Goal: Information Seeking & Learning: Learn about a topic

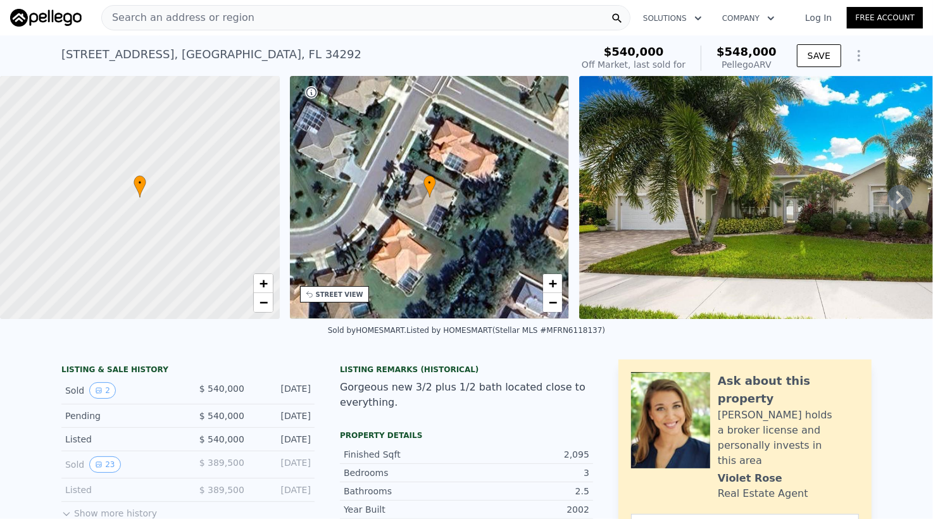
click at [199, 15] on span "Search an address or region" at bounding box center [178, 17] width 153 height 15
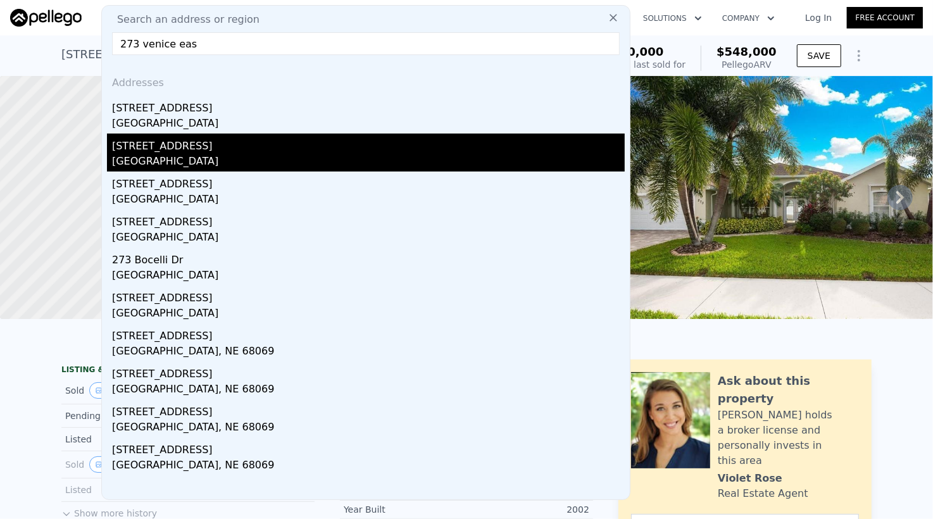
type input "273 venice eas"
click at [157, 156] on div "[GEOGRAPHIC_DATA]" at bounding box center [368, 163] width 513 height 18
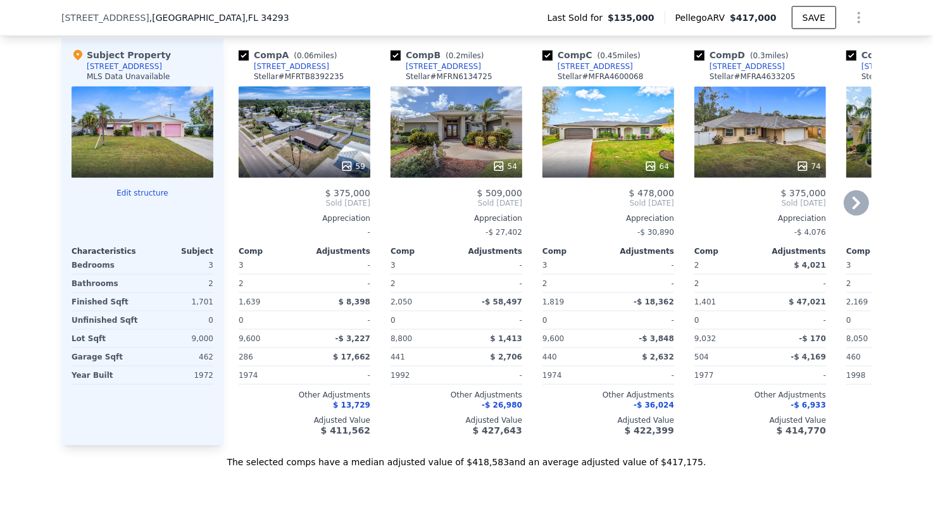
click at [459, 311] on div "-$ 58,497" at bounding box center [490, 302] width 63 height 18
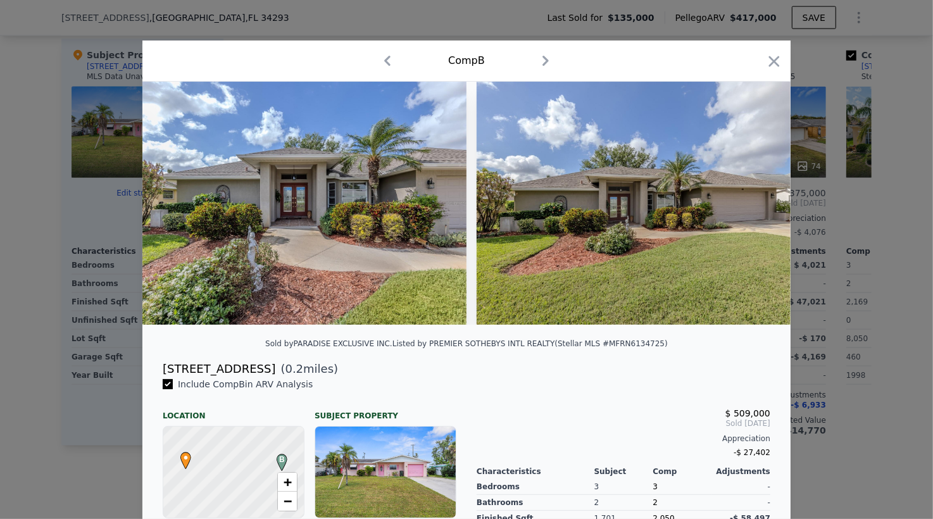
click at [81, 463] on div at bounding box center [466, 259] width 933 height 519
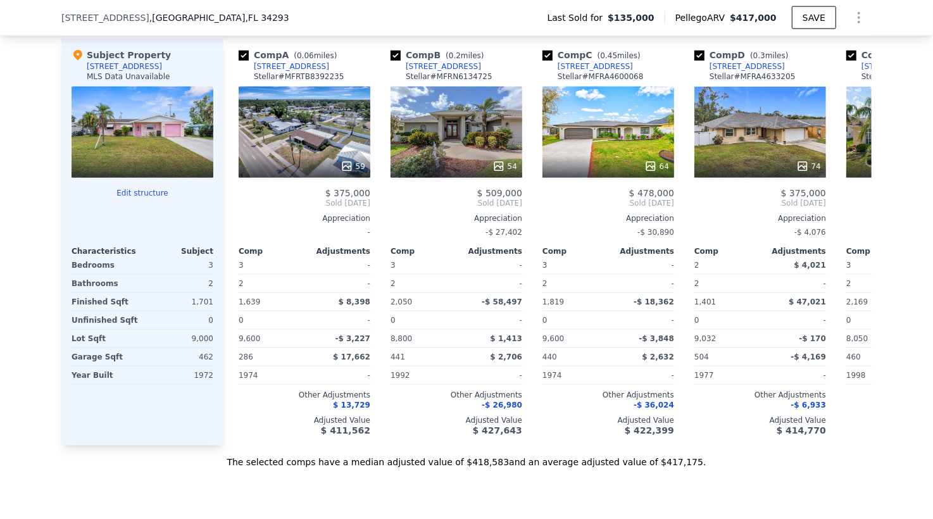
click at [206, 274] on div "3" at bounding box center [179, 265] width 68 height 18
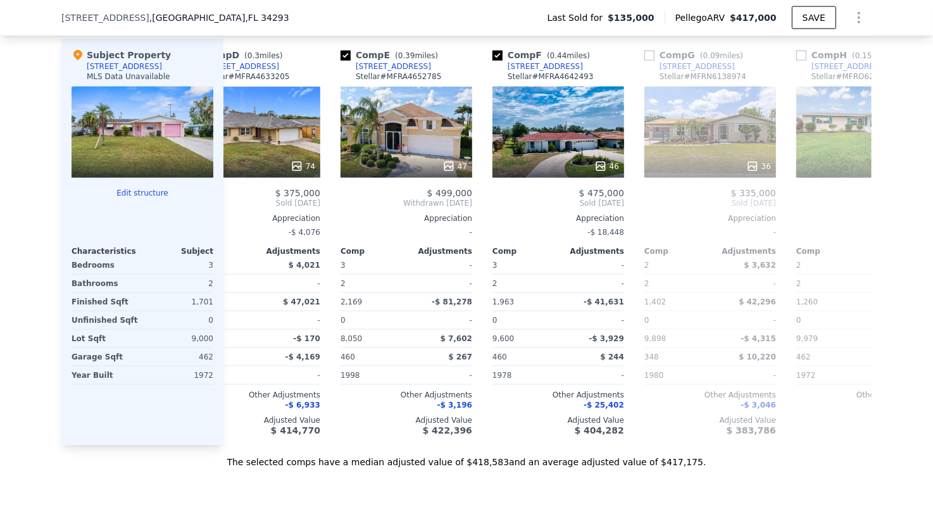
scroll to position [1226, 0]
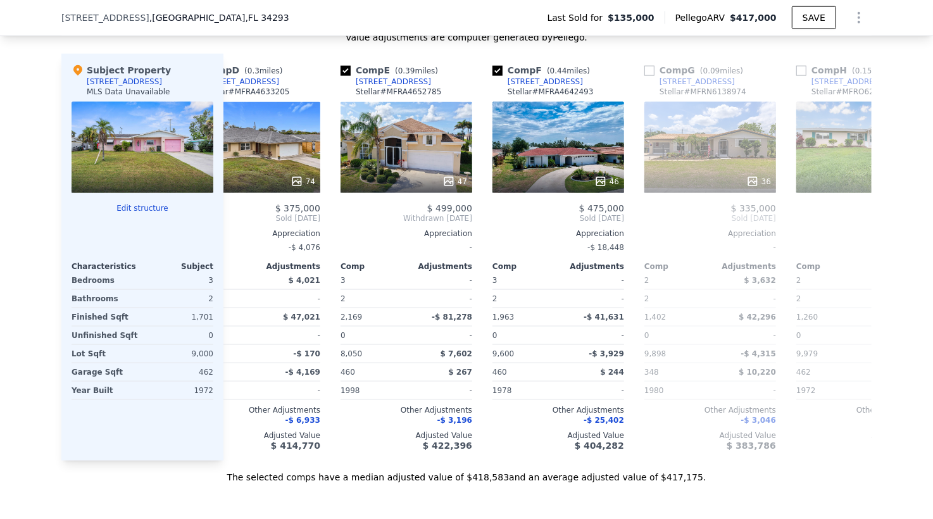
click at [196, 324] on div "1,701" at bounding box center [179, 317] width 68 height 18
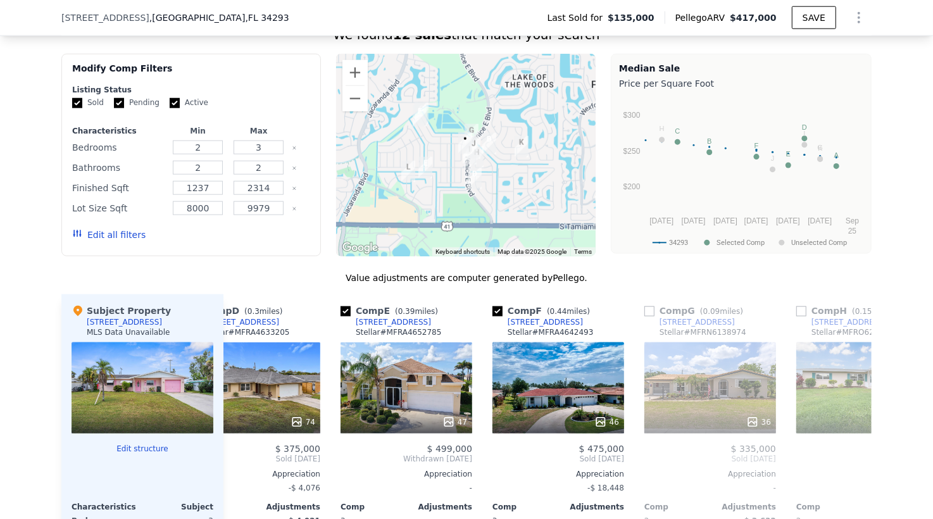
scroll to position [947, 0]
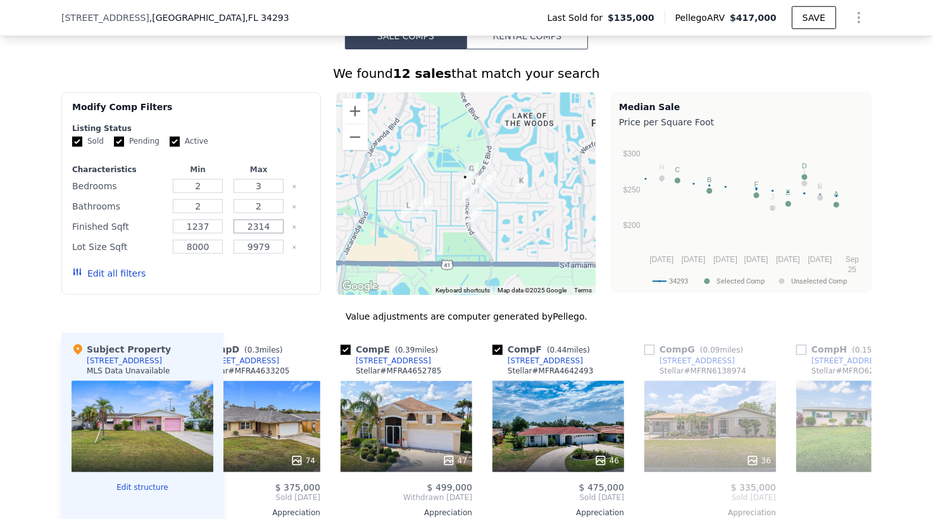
click at [274, 234] on input "2314" at bounding box center [259, 227] width 50 height 14
type input "2"
type input "2107"
drag, startPoint x: 204, startPoint y: 232, endPoint x: 121, endPoint y: 232, distance: 82.9
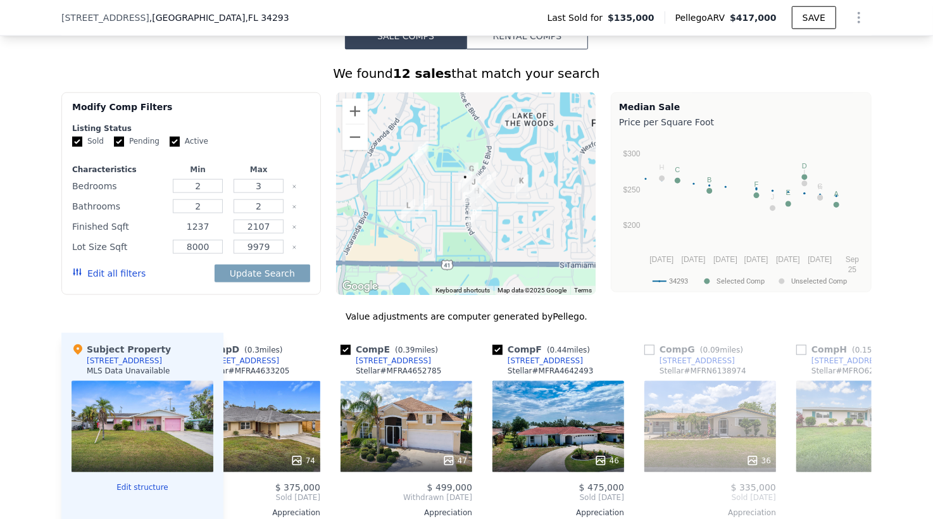
click at [121, 232] on div "Finished Sqft 1237 2107" at bounding box center [191, 227] width 238 height 18
type input "1"
type input "9"
type input "900"
click at [186, 312] on div "We found 12 sales that match your search Filters Map Prices Modify Comp Filters…" at bounding box center [466, 414] width 810 height 698
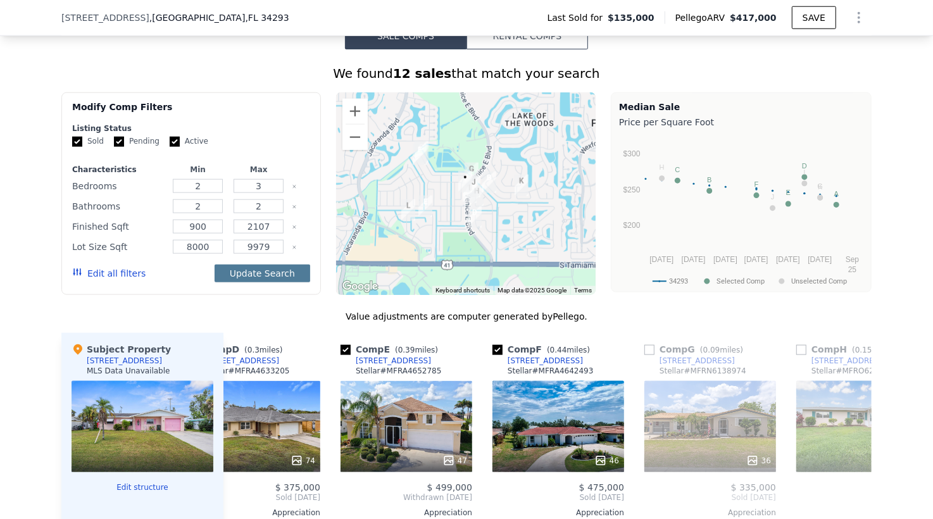
click at [248, 281] on button "Update Search" at bounding box center [263, 274] width 96 height 18
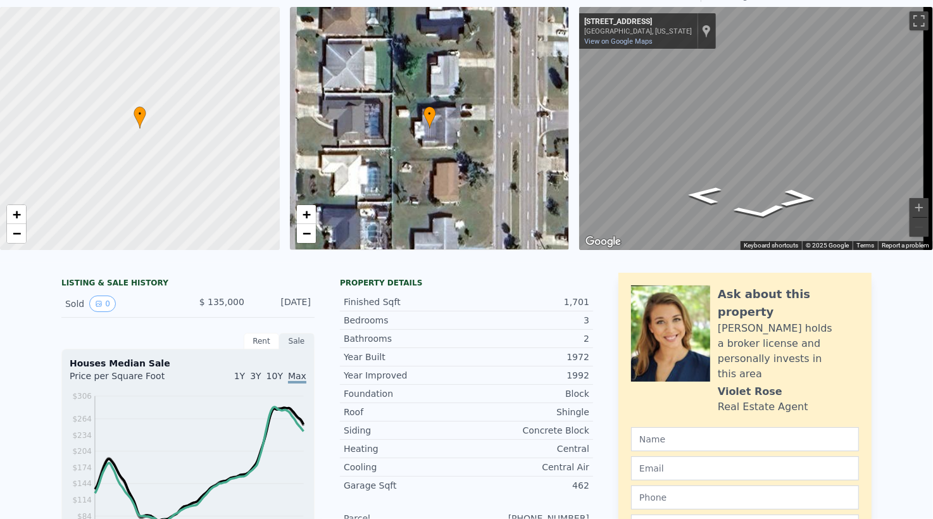
scroll to position [4, 0]
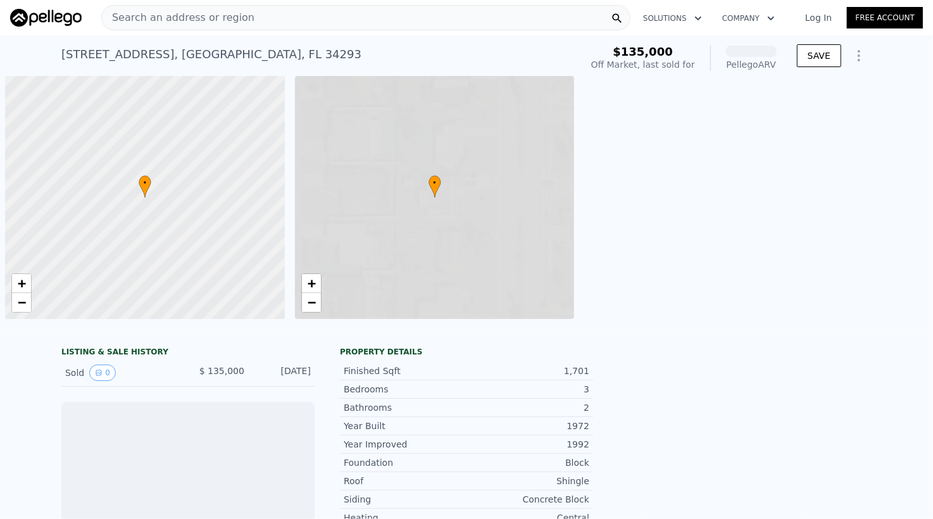
scroll to position [0, 5]
